Goal: Check status: Check status

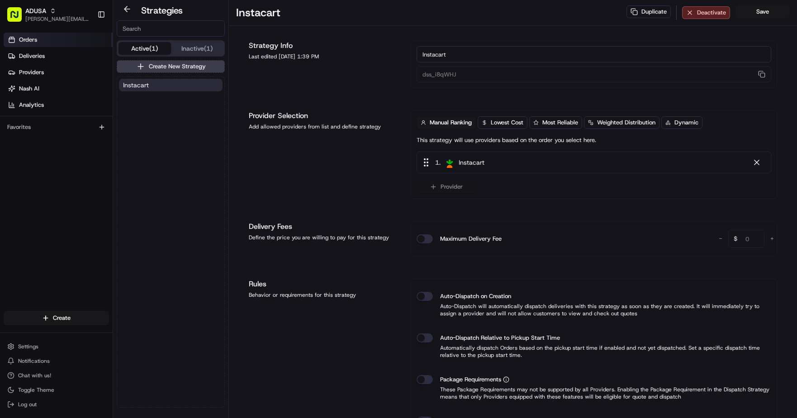
click at [54, 38] on link "Orders" at bounding box center [58, 40] width 109 height 14
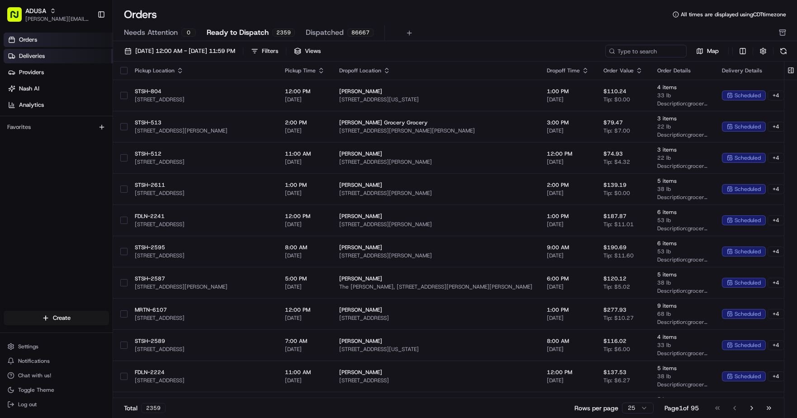
click at [52, 62] on link "Deliveries" at bounding box center [58, 56] width 109 height 14
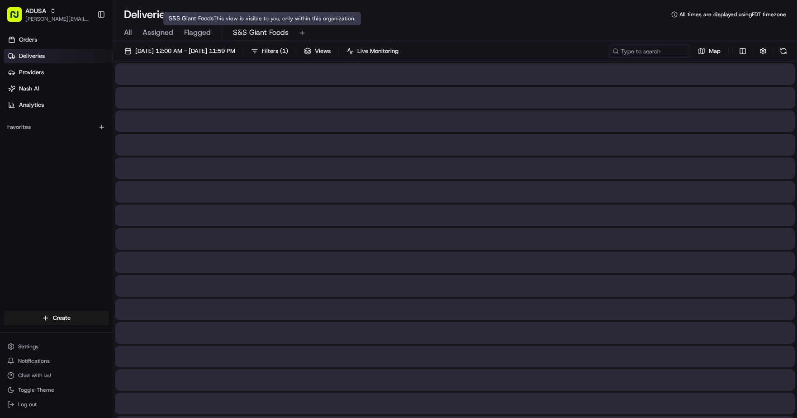
click at [247, 35] on span "S&S Giant Foods" at bounding box center [261, 32] width 56 height 11
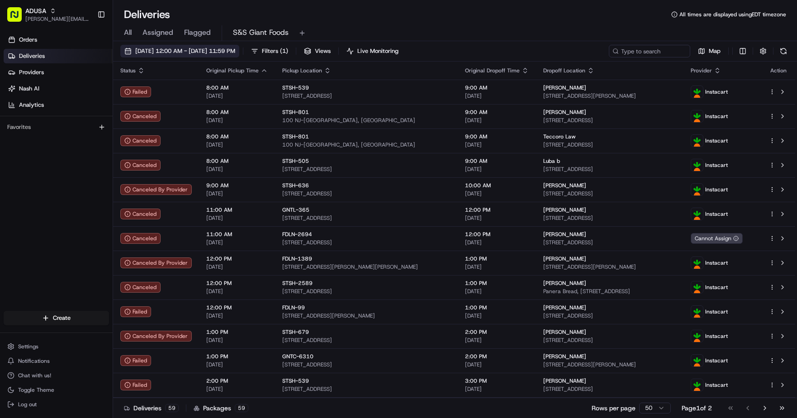
click at [166, 49] on span "[DATE] 12:00 AM - [DATE] 11:59 PM" at bounding box center [185, 51] width 100 height 8
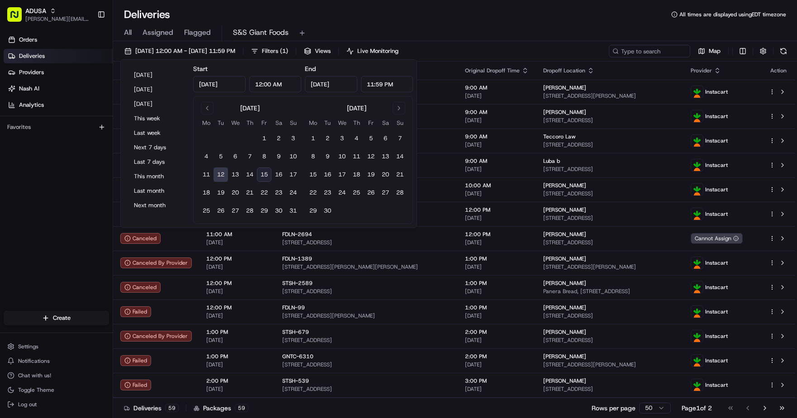
click at [259, 176] on button "15" at bounding box center [264, 174] width 14 height 14
type input "[DATE]"
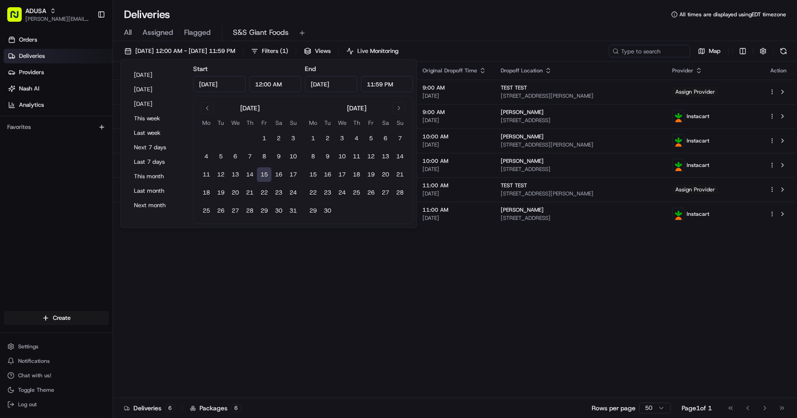
drag, startPoint x: 407, startPoint y: 278, endPoint x: 408, endPoint y: 272, distance: 6.4
click at [409, 276] on div "Status Original Pickup Time Pickup Location Original Dropoff Time Dropoff Locat…" at bounding box center [454, 230] width 682 height 337
